Goal: Information Seeking & Learning: Find specific fact

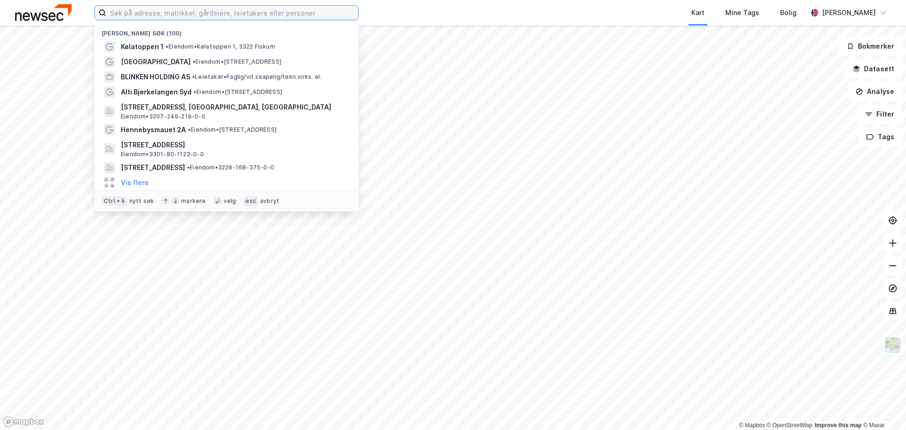
click at [167, 8] on input at bounding box center [232, 13] width 252 height 14
paste input "[PERSON_NAME]"
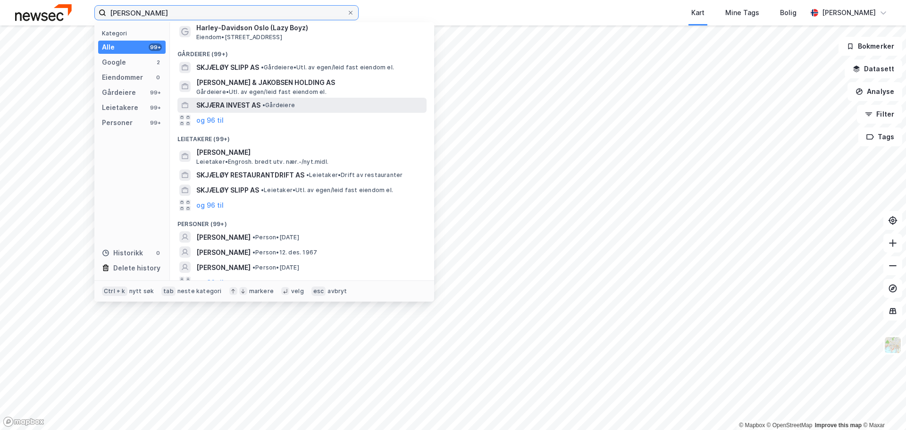
scroll to position [43, 0]
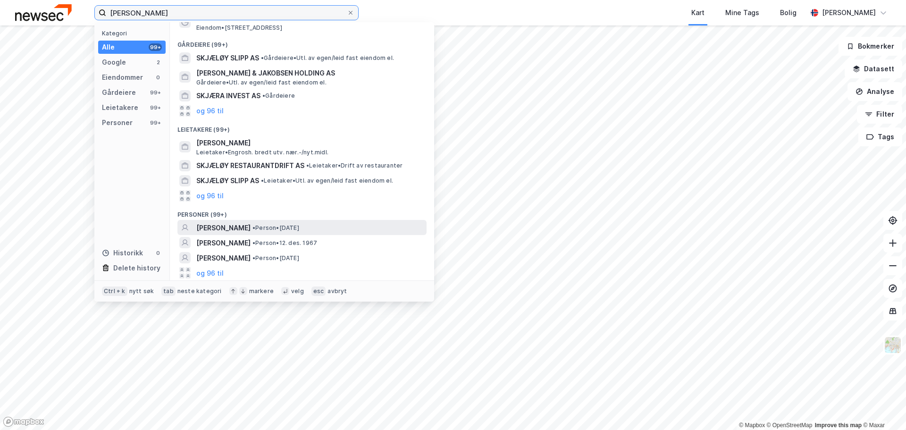
type input "[PERSON_NAME]"
click at [250, 228] on span "[PERSON_NAME]" at bounding box center [223, 227] width 54 height 11
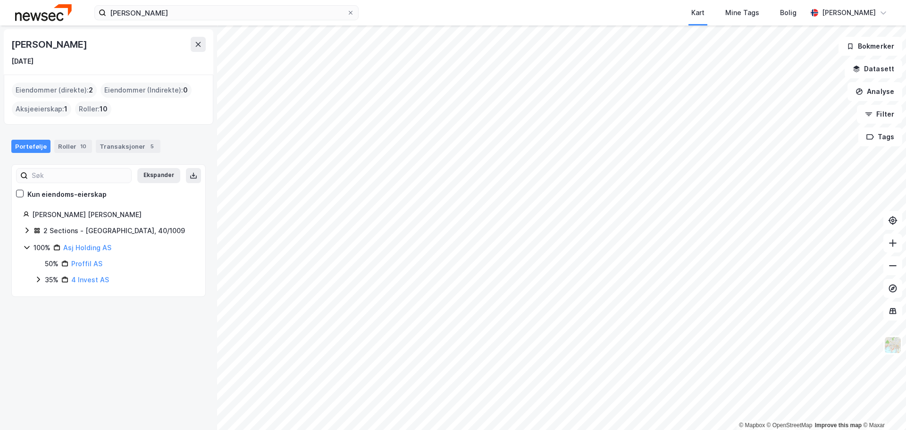
click at [27, 232] on icon at bounding box center [27, 230] width 8 height 8
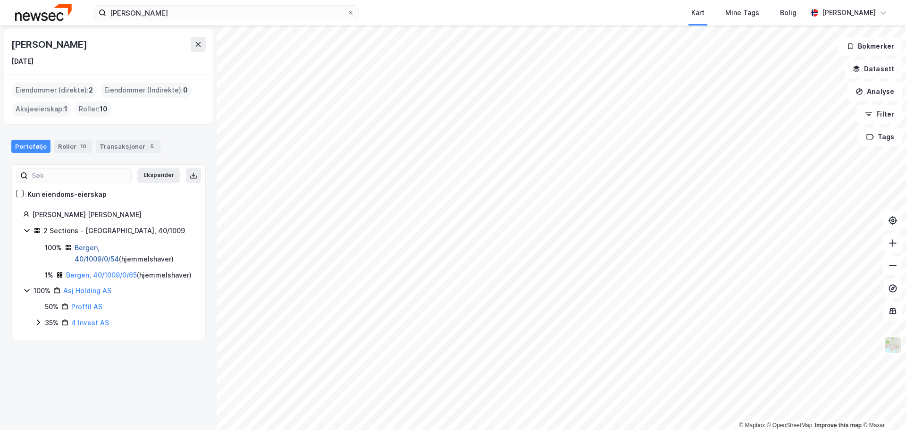
click at [101, 246] on link "Bergen, 40/1009/0/54" at bounding box center [97, 252] width 44 height 19
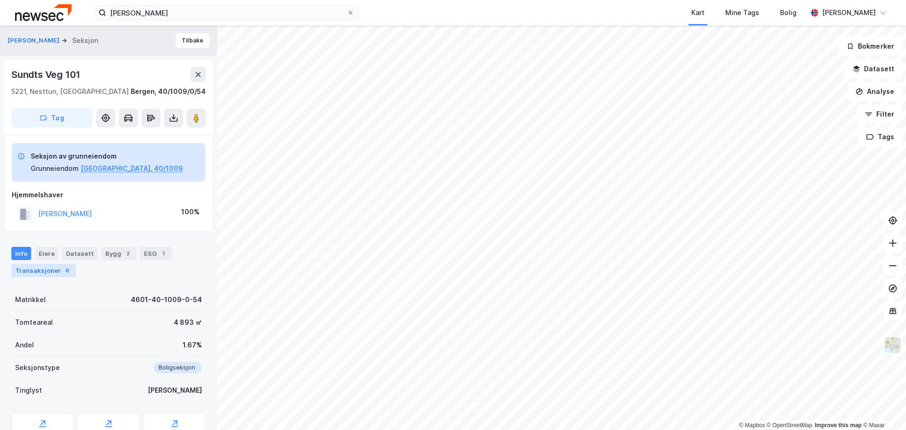
click at [55, 268] on div "Transaksjoner 6" at bounding box center [43, 270] width 65 height 13
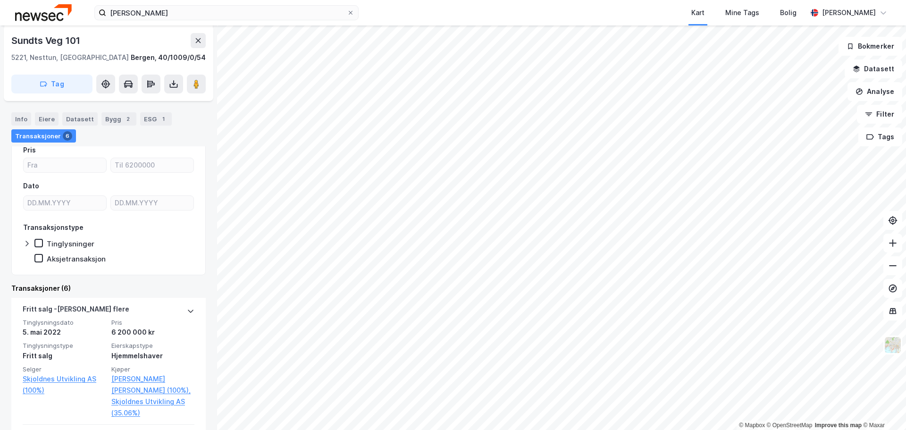
scroll to position [176, 0]
